Goal: Book appointment/travel/reservation

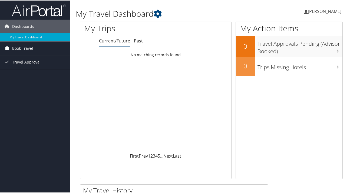
click at [24, 47] on span "Book Travel" at bounding box center [22, 48] width 21 height 14
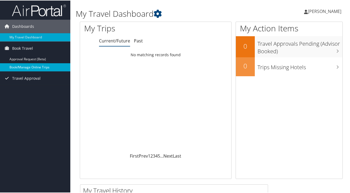
click at [25, 65] on link "Book/Manage Online Trips" at bounding box center [35, 67] width 70 height 8
